Goal: Task Accomplishment & Management: Manage account settings

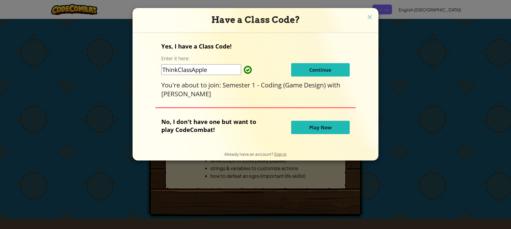
drag, startPoint x: 324, startPoint y: 67, endPoint x: 319, endPoint y: 67, distance: 4.8
click at [323, 67] on span "Continue" at bounding box center [320, 70] width 22 height 6
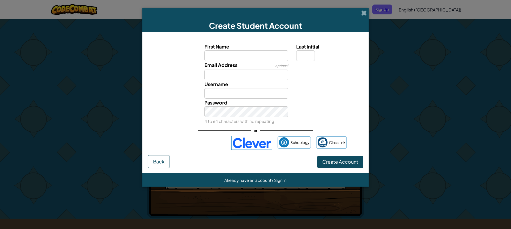
click at [365, 13] on span at bounding box center [364, 13] width 6 height 6
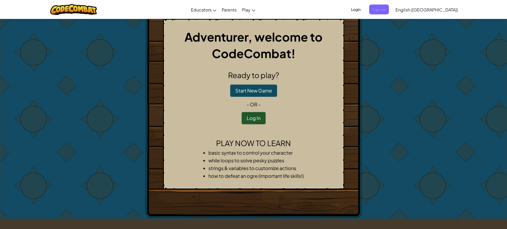
drag, startPoint x: 409, startPoint y: 8, endPoint x: 385, endPoint y: 10, distance: 23.5
click at [389, 14] on ul "Login Sign Up" at bounding box center [368, 10] width 46 height 10
click at [364, 11] on span "Login" at bounding box center [356, 10] width 16 height 10
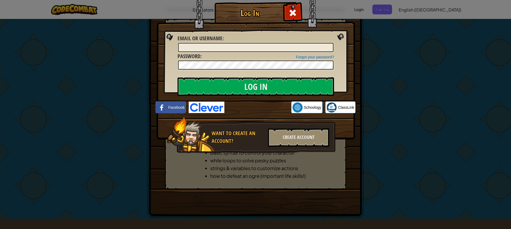
type input "GalvinM"
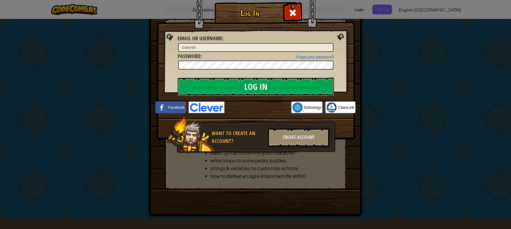
drag, startPoint x: 265, startPoint y: 91, endPoint x: 261, endPoint y: 71, distance: 20.7
click at [265, 80] on input "Log In" at bounding box center [256, 86] width 157 height 19
